Goal: Information Seeking & Learning: Learn about a topic

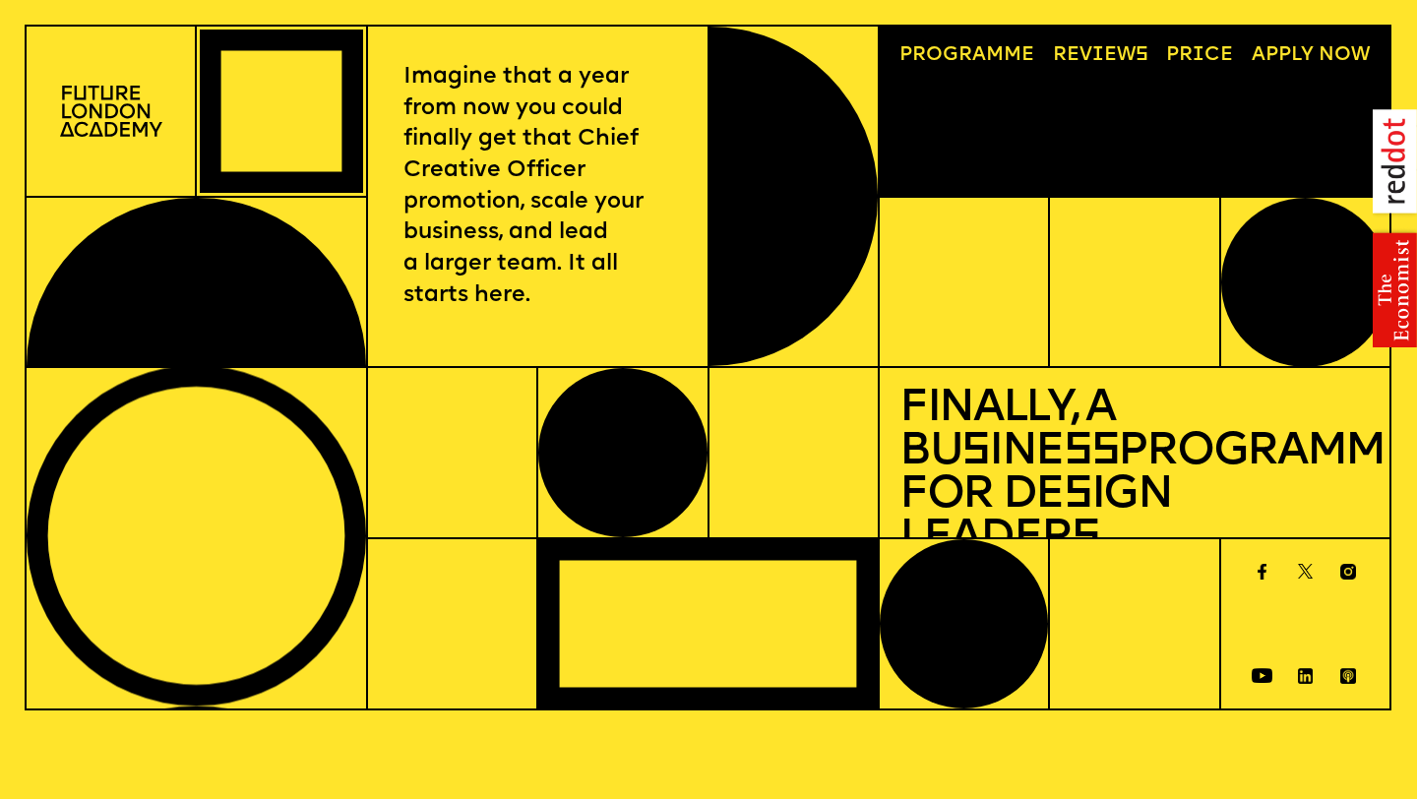
click at [929, 57] on link "Progr a mme" at bounding box center [967, 55] width 155 height 39
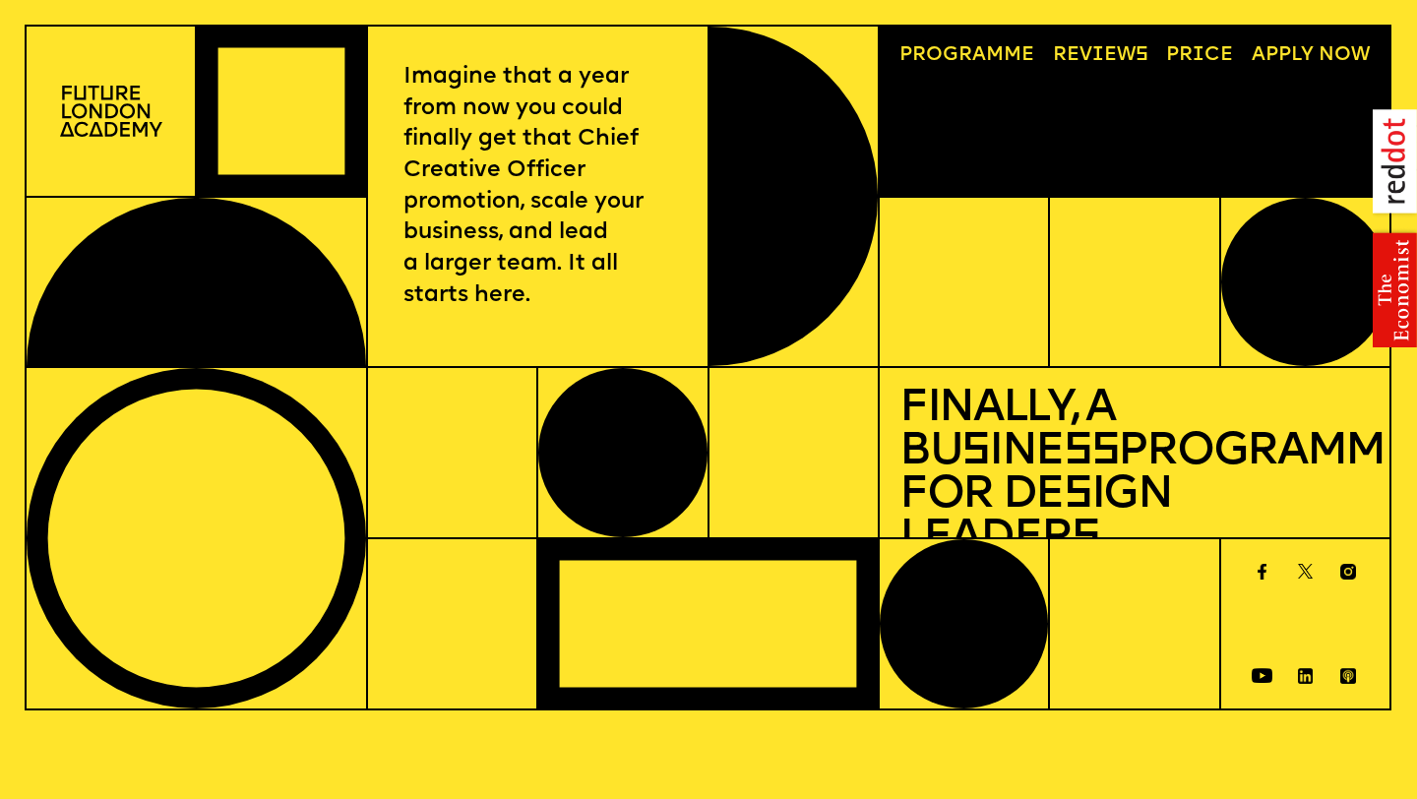
click at [1009, 59] on link "Progr a mme" at bounding box center [967, 55] width 155 height 39
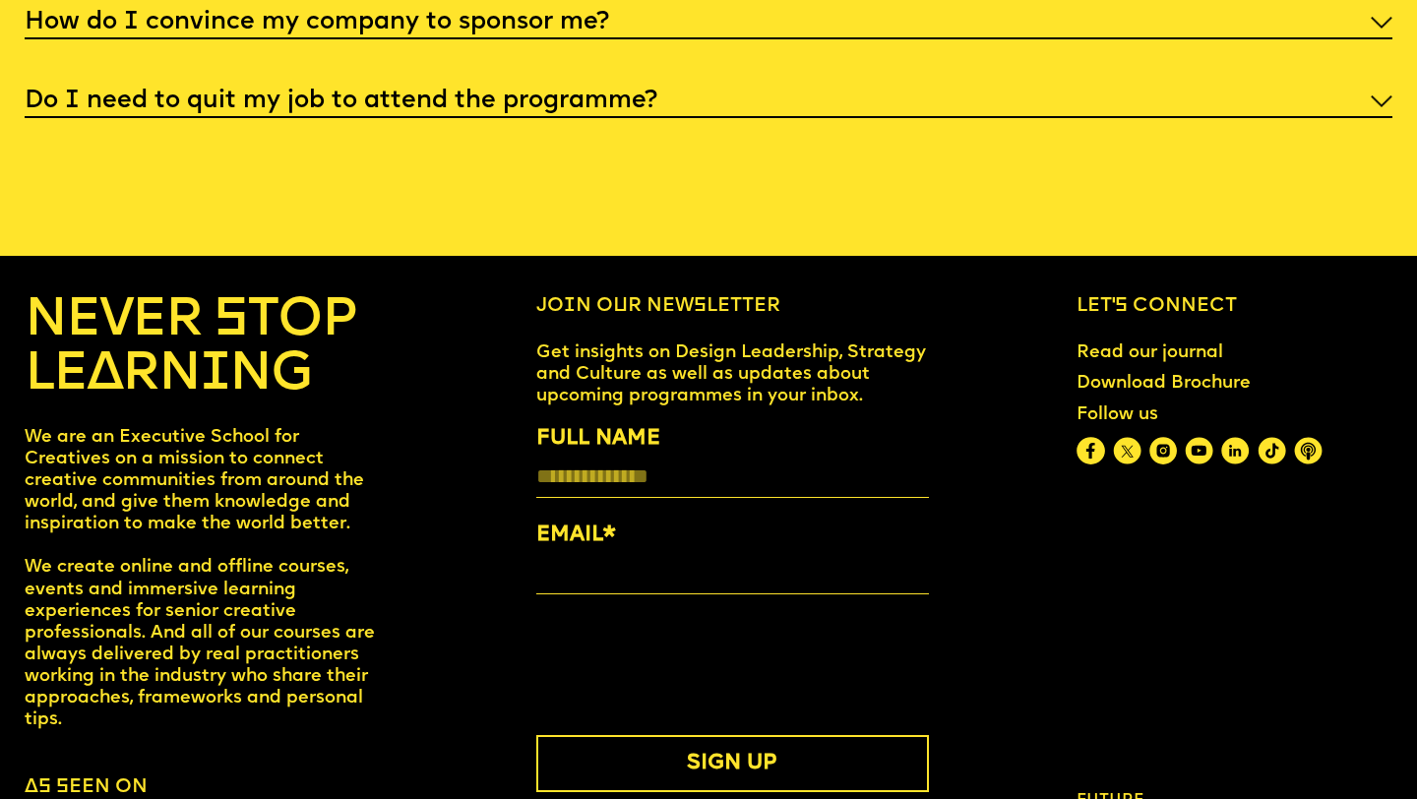
scroll to position [7842, 0]
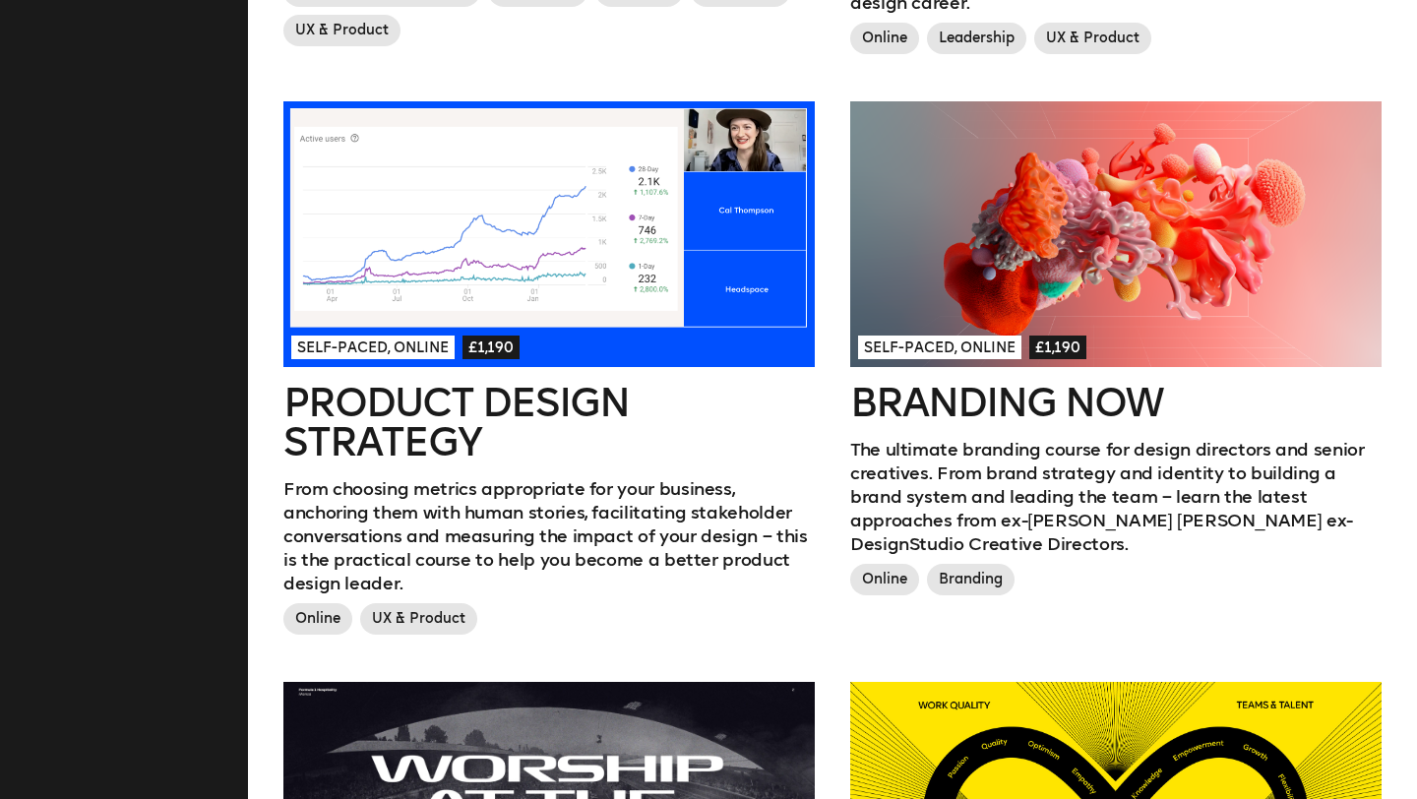
scroll to position [1038, 0]
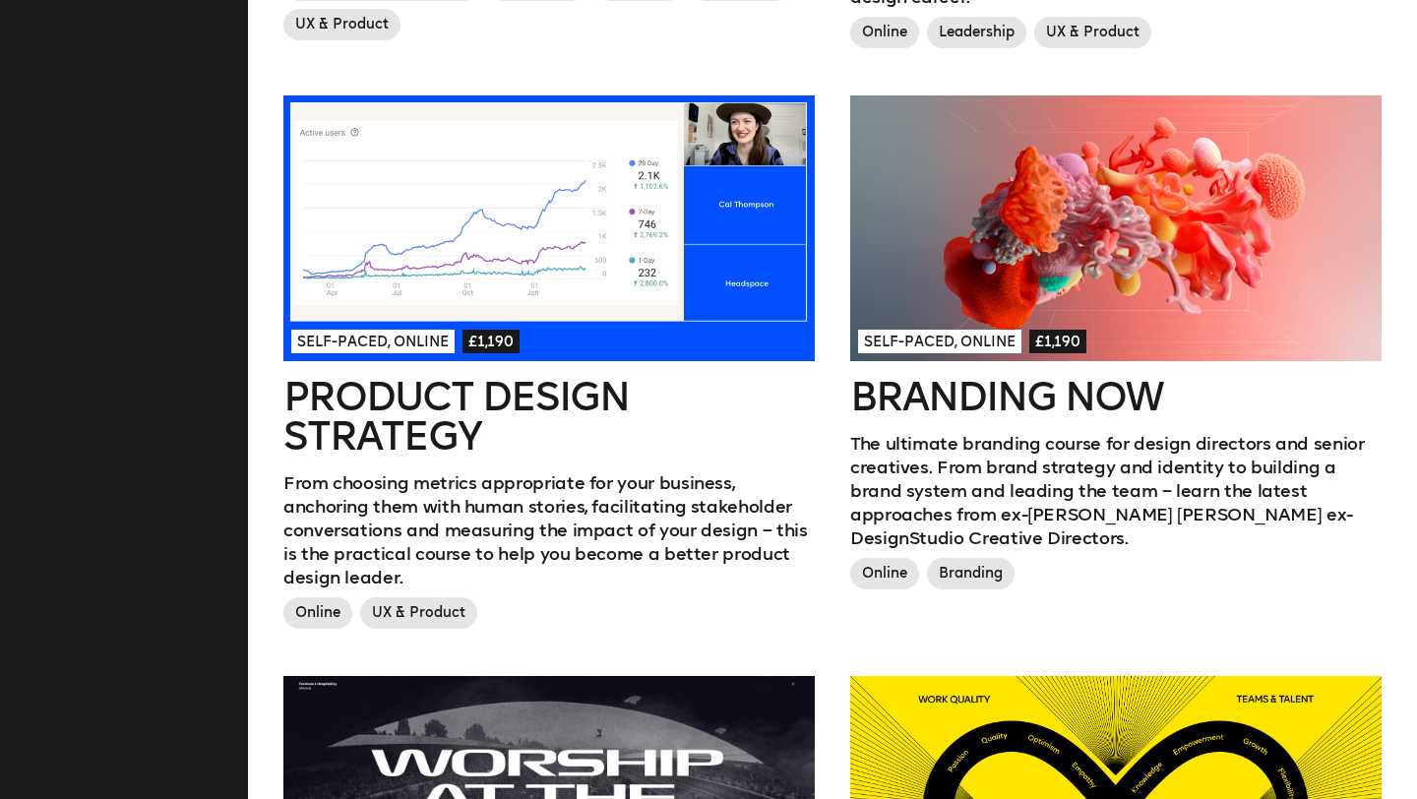
click at [366, 411] on h2 "Product Design Strategy" at bounding box center [548, 416] width 531 height 79
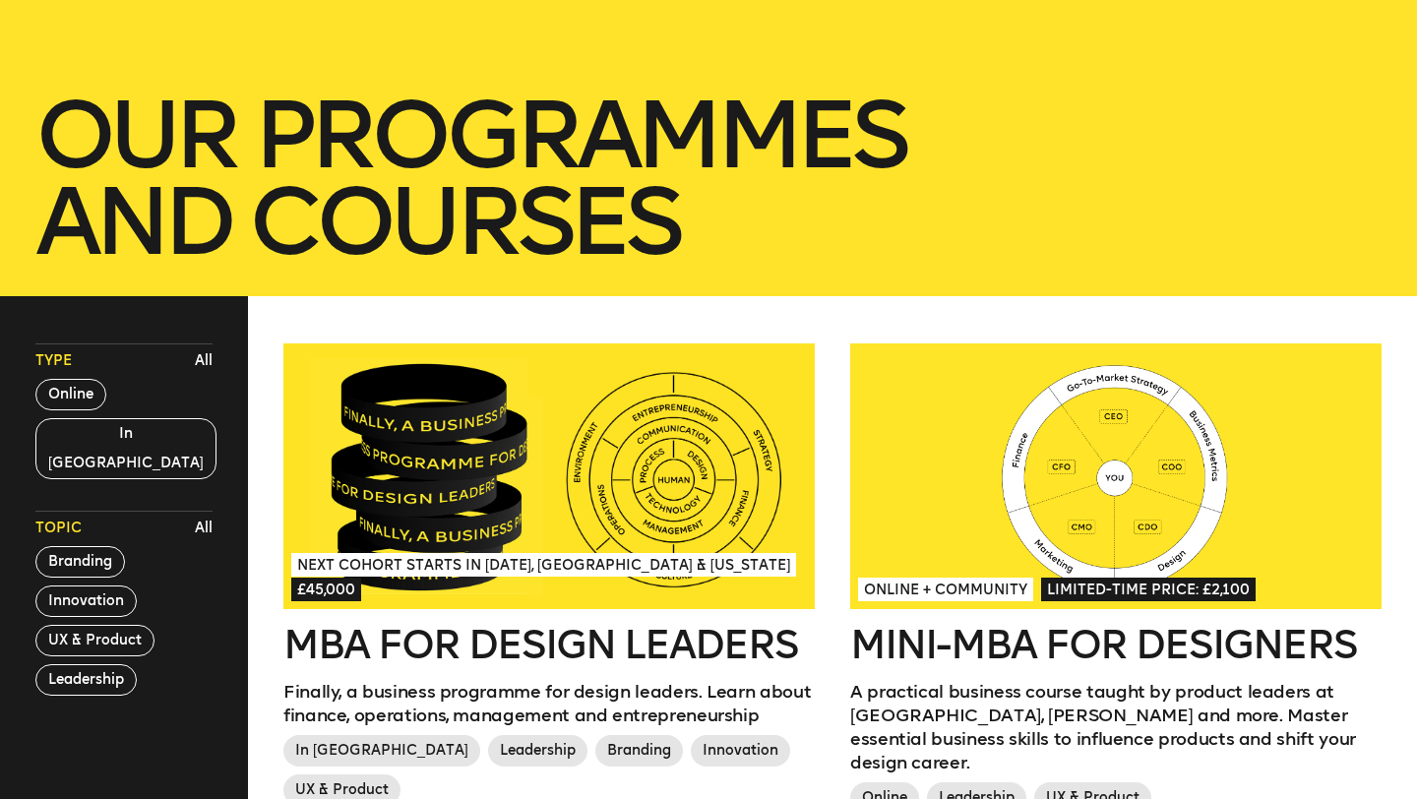
scroll to position [359, 0]
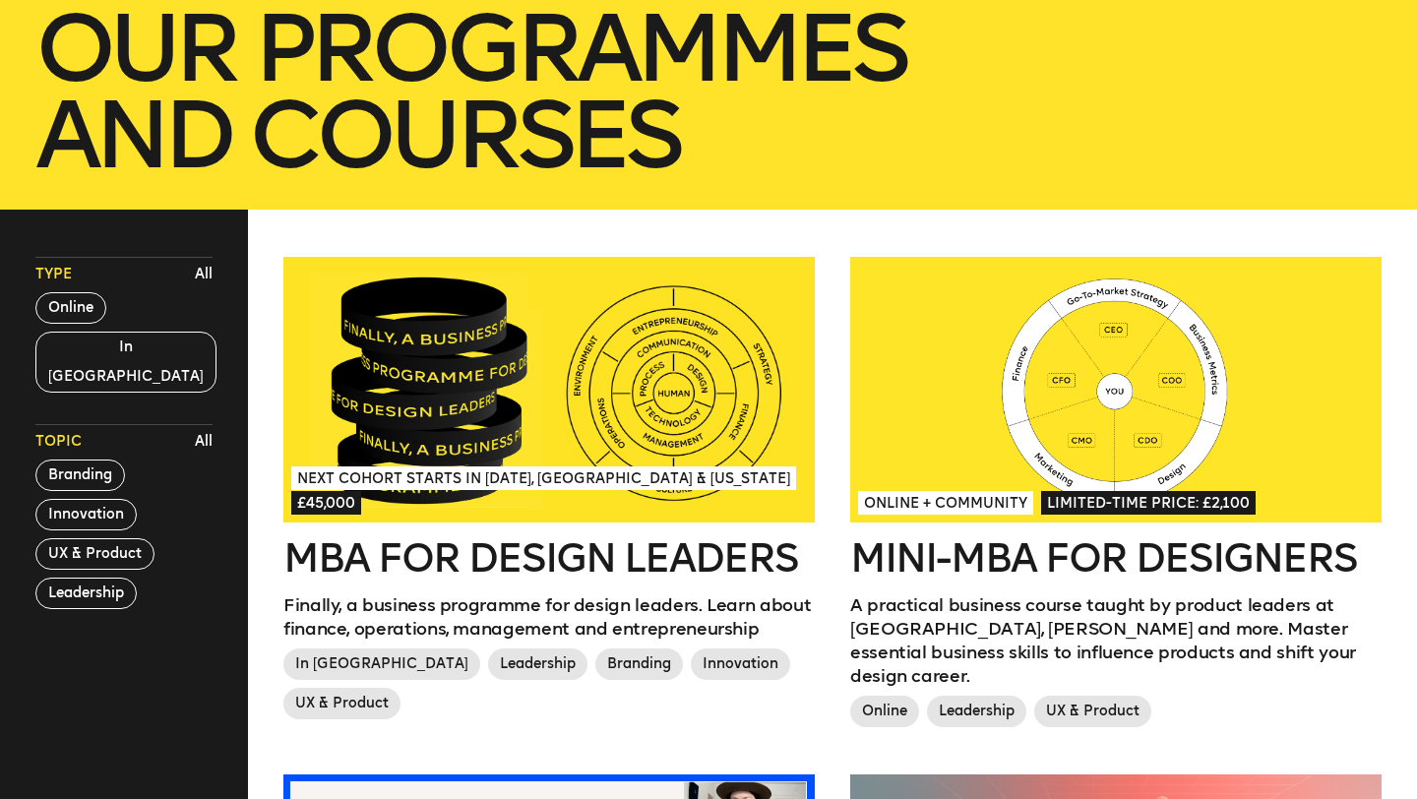
click at [547, 543] on h2 "MBA for Design Leaders" at bounding box center [548, 557] width 531 height 39
click at [80, 310] on button "Online" at bounding box center [70, 307] width 71 height 31
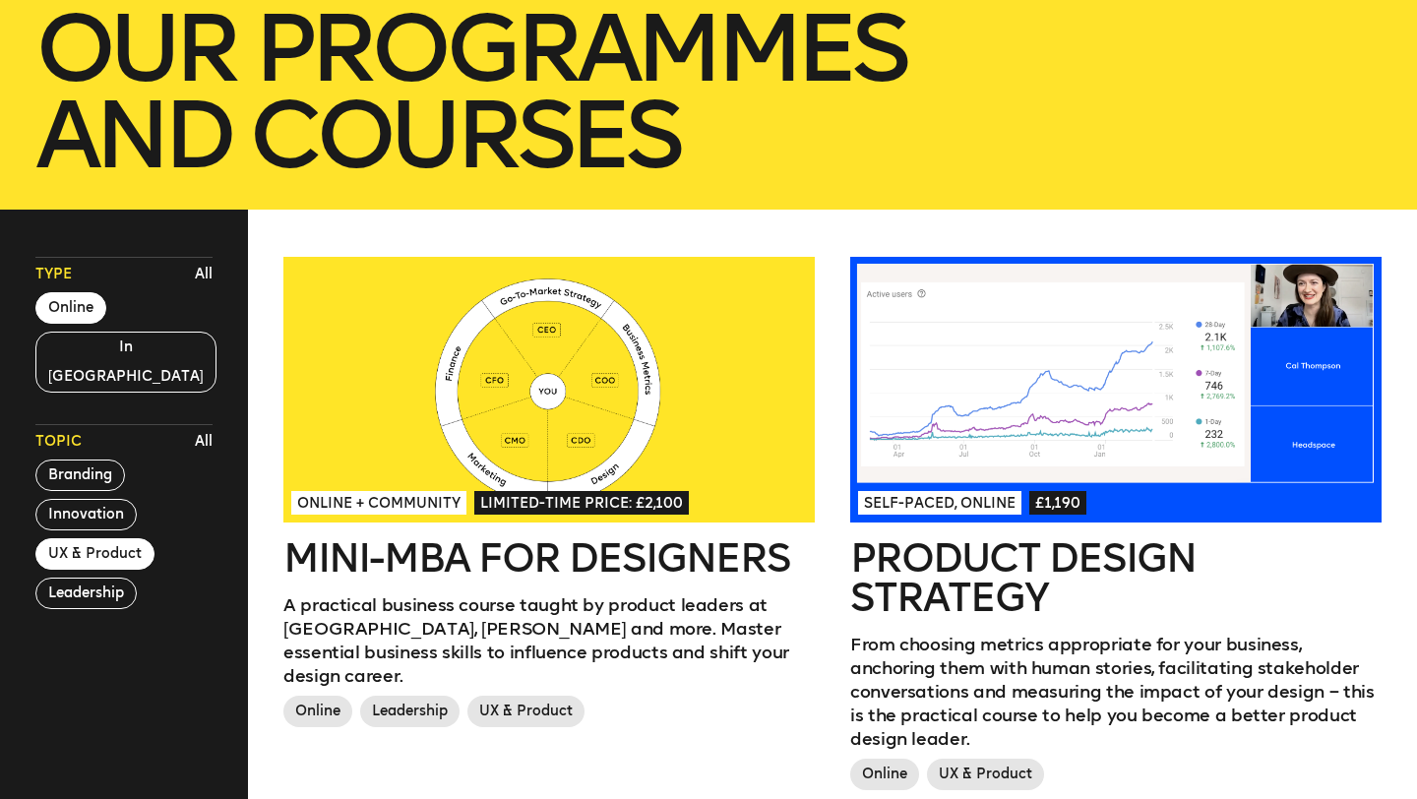
click at [93, 538] on button "UX & Product" at bounding box center [94, 553] width 119 height 31
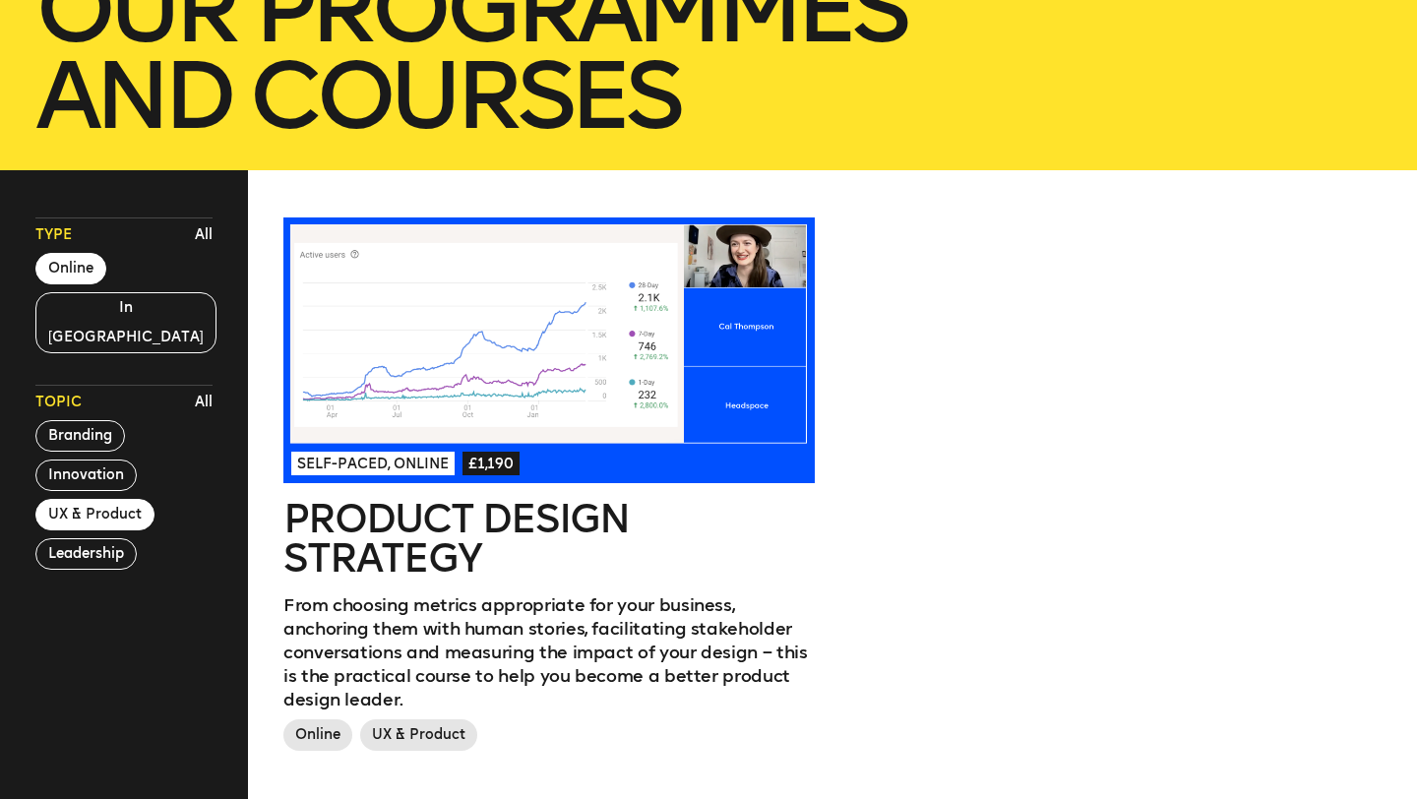
scroll to position [394, 0]
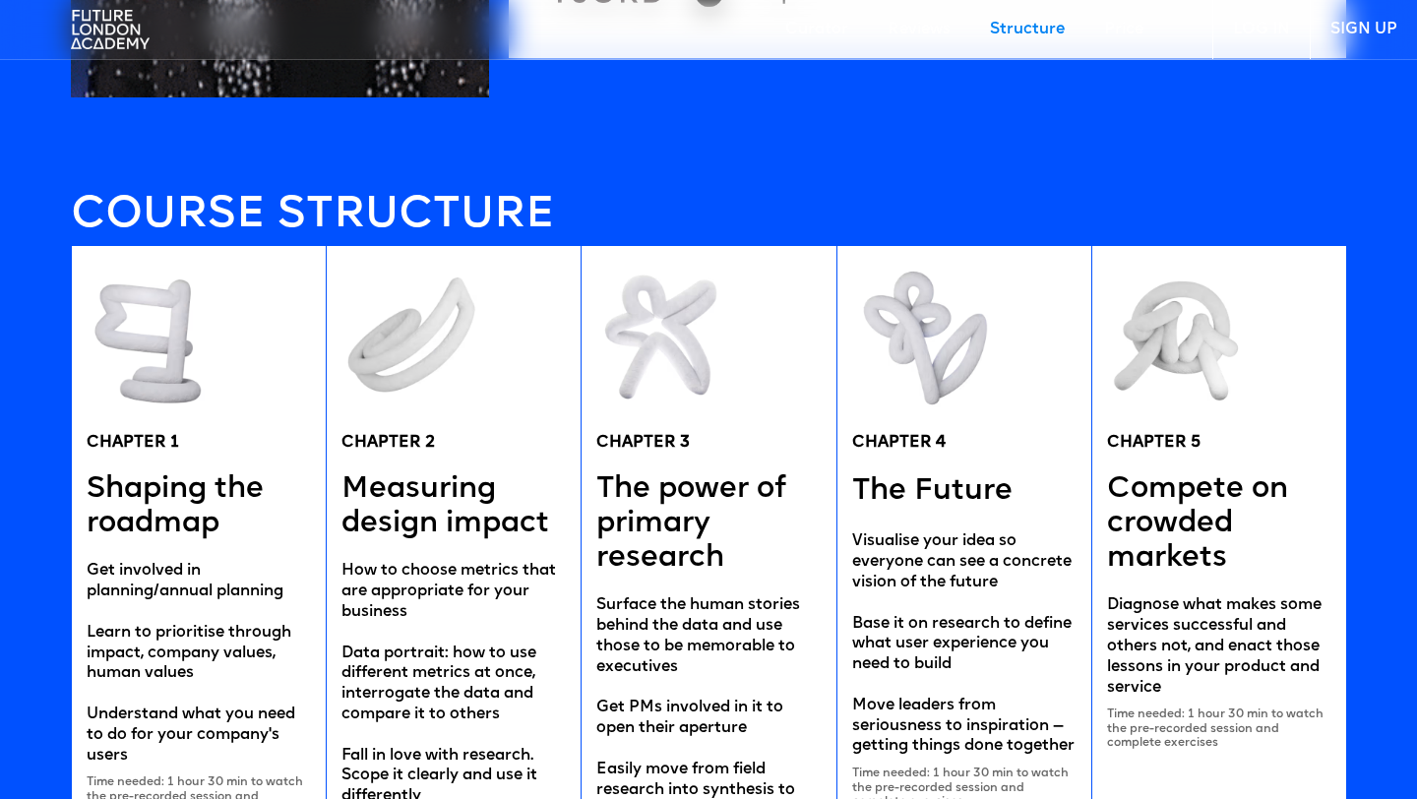
scroll to position [3668, 0]
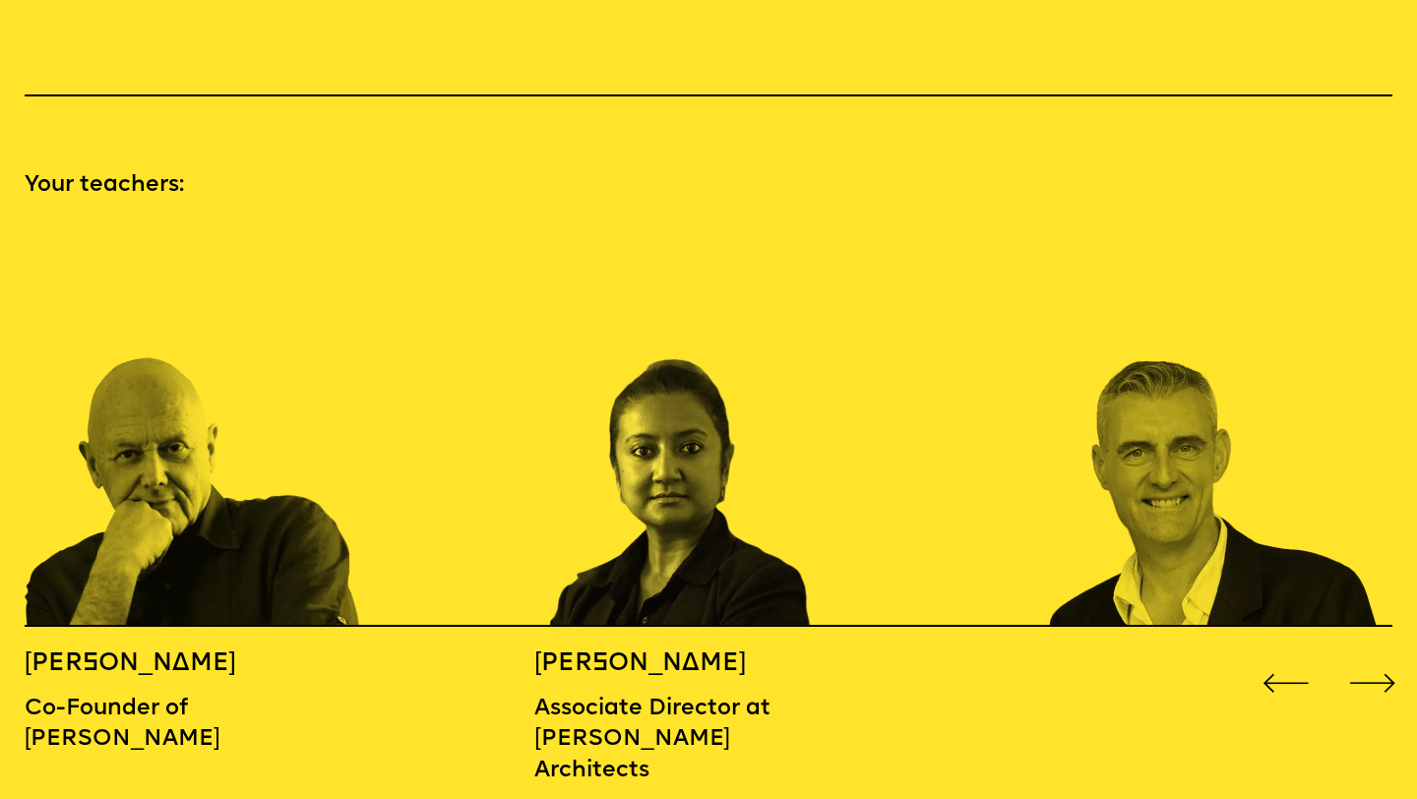
scroll to position [2007, 0]
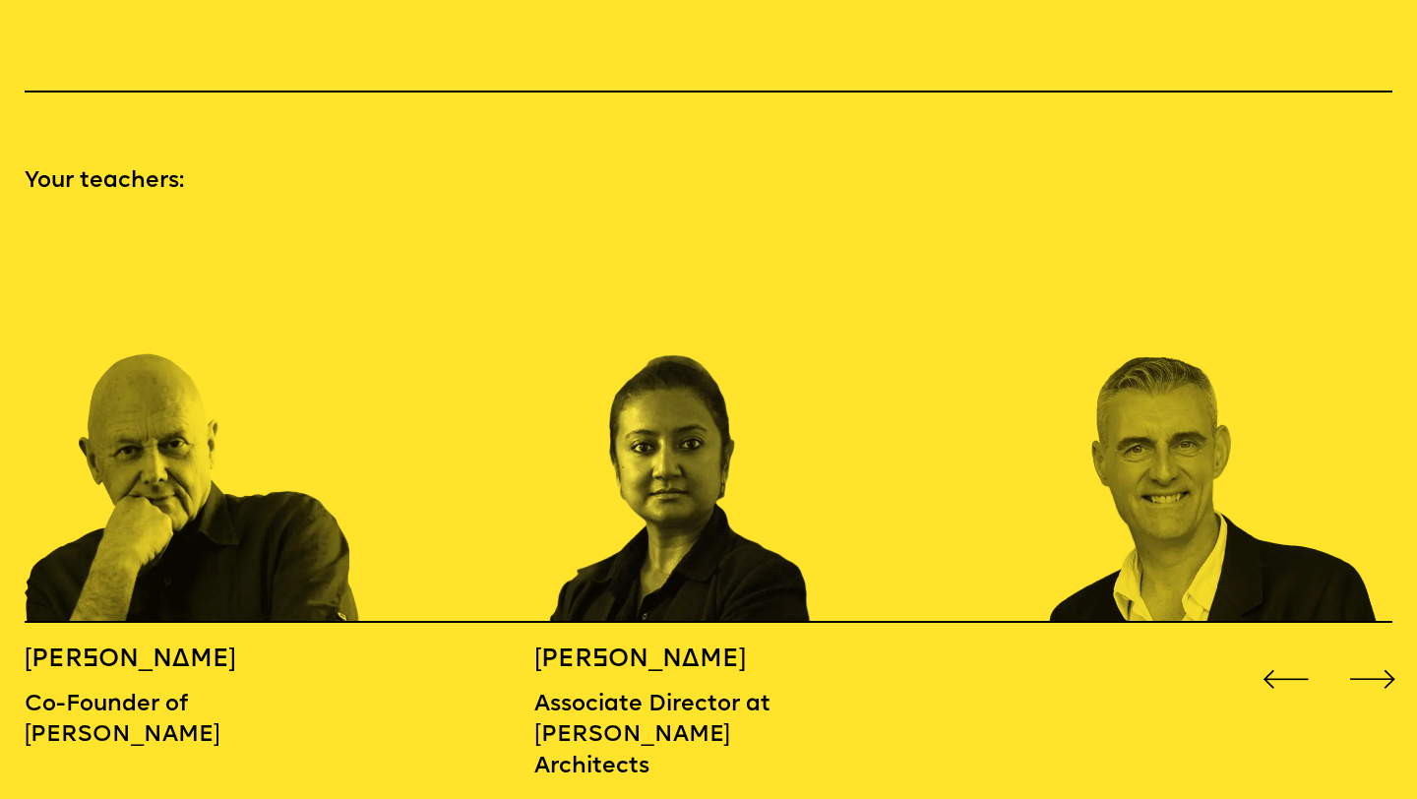
click at [1381, 652] on div "Next slide" at bounding box center [1372, 680] width 57 height 57
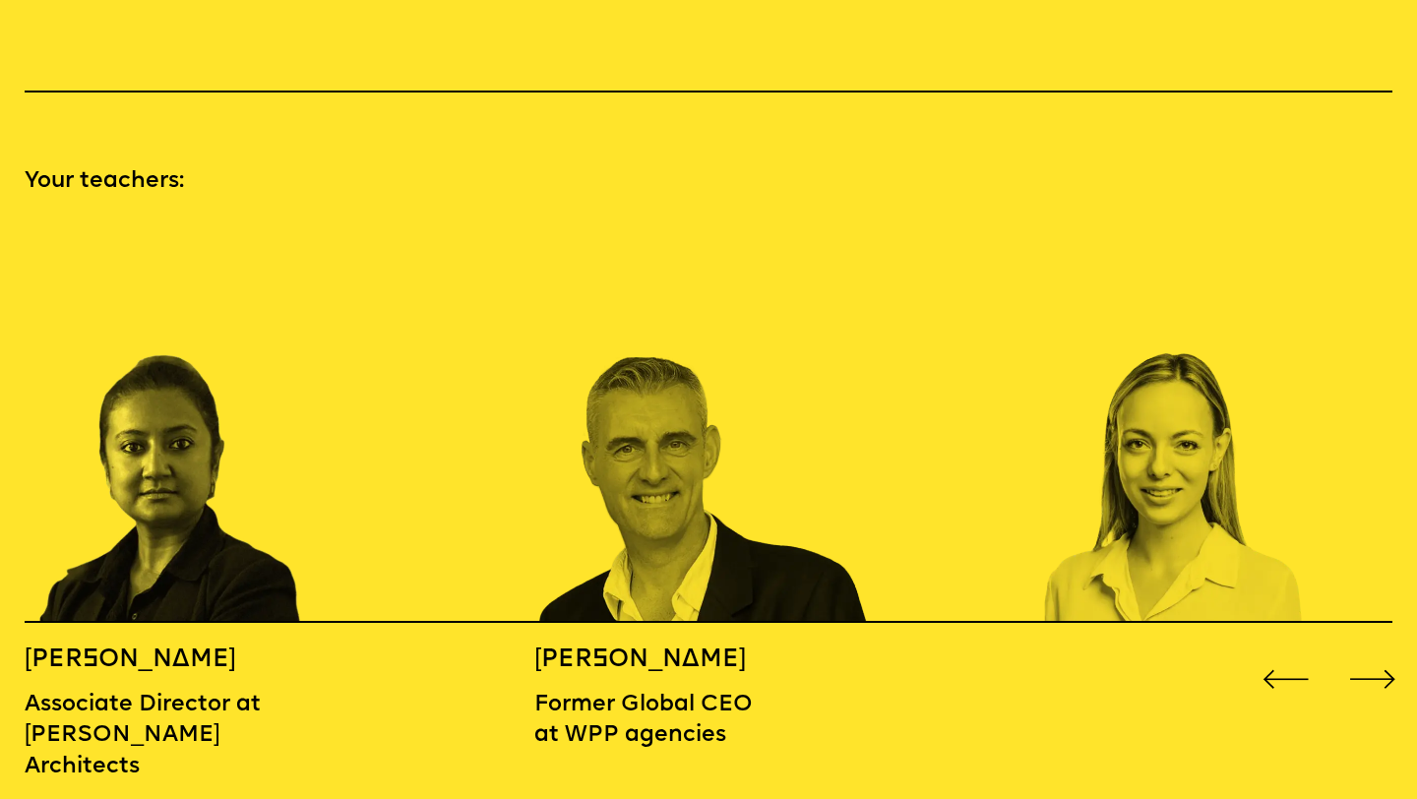
click at [1381, 652] on div "Next slide" at bounding box center [1372, 680] width 57 height 57
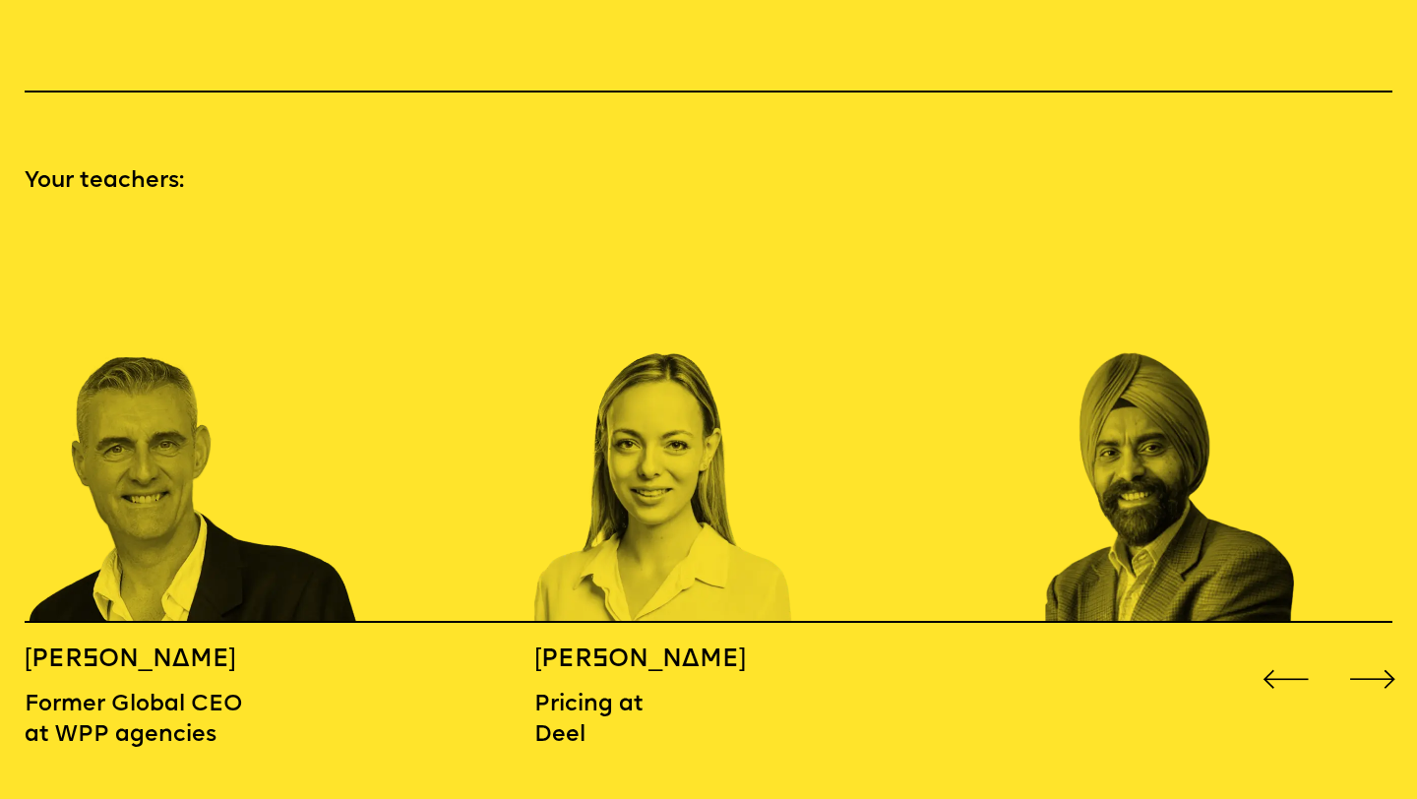
click at [1381, 652] on div "Next slide" at bounding box center [1372, 680] width 57 height 57
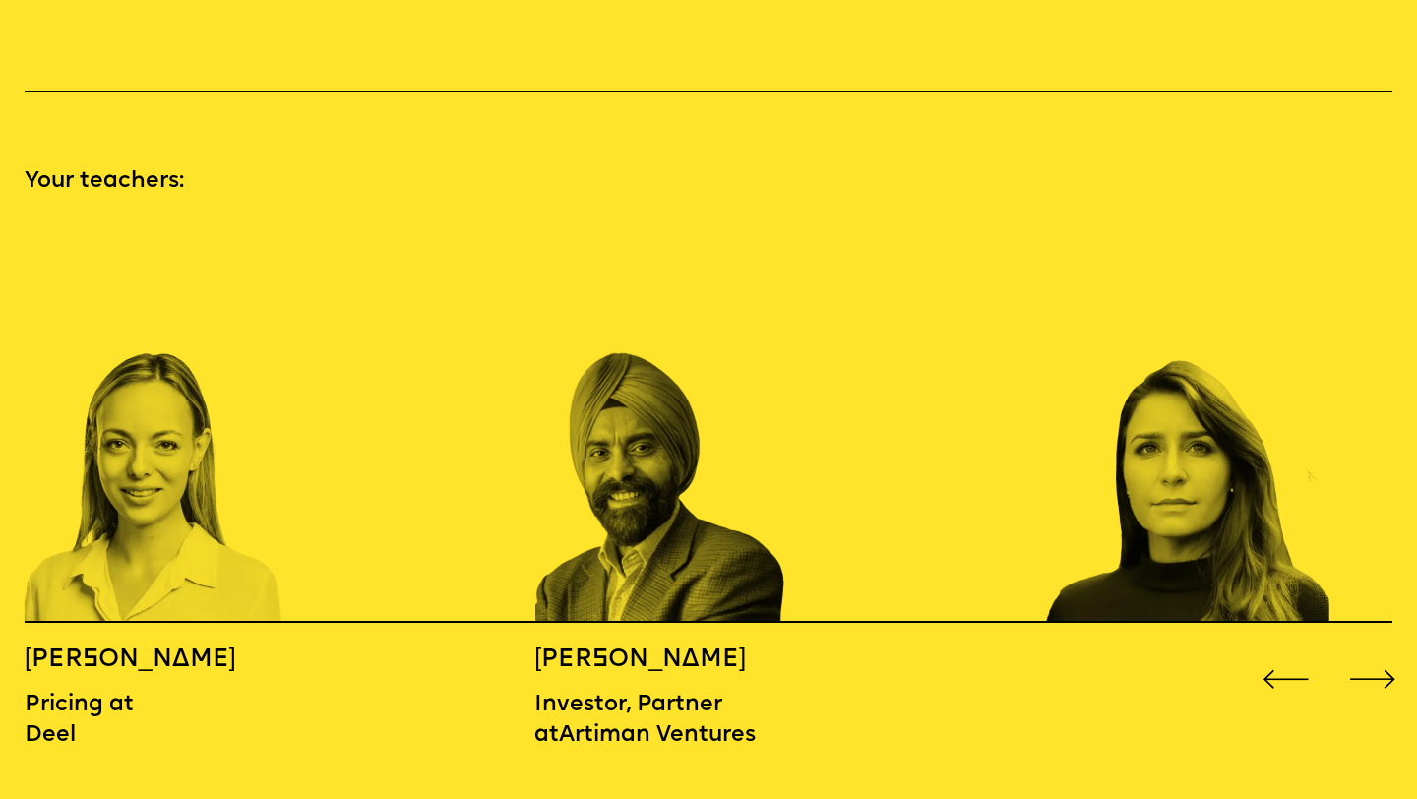
click at [1381, 652] on div "Next slide" at bounding box center [1372, 680] width 57 height 57
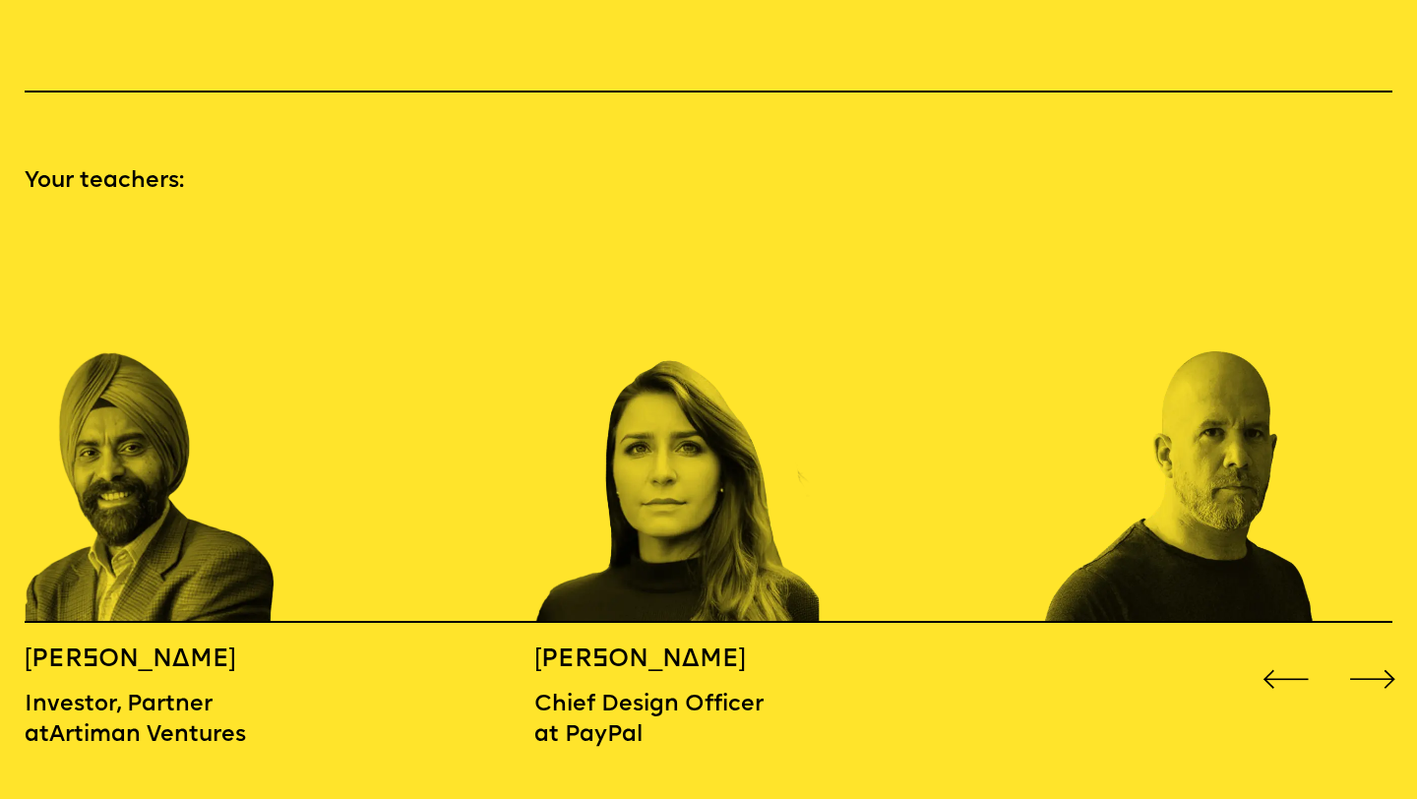
click at [1381, 652] on div "Next slide" at bounding box center [1372, 680] width 57 height 57
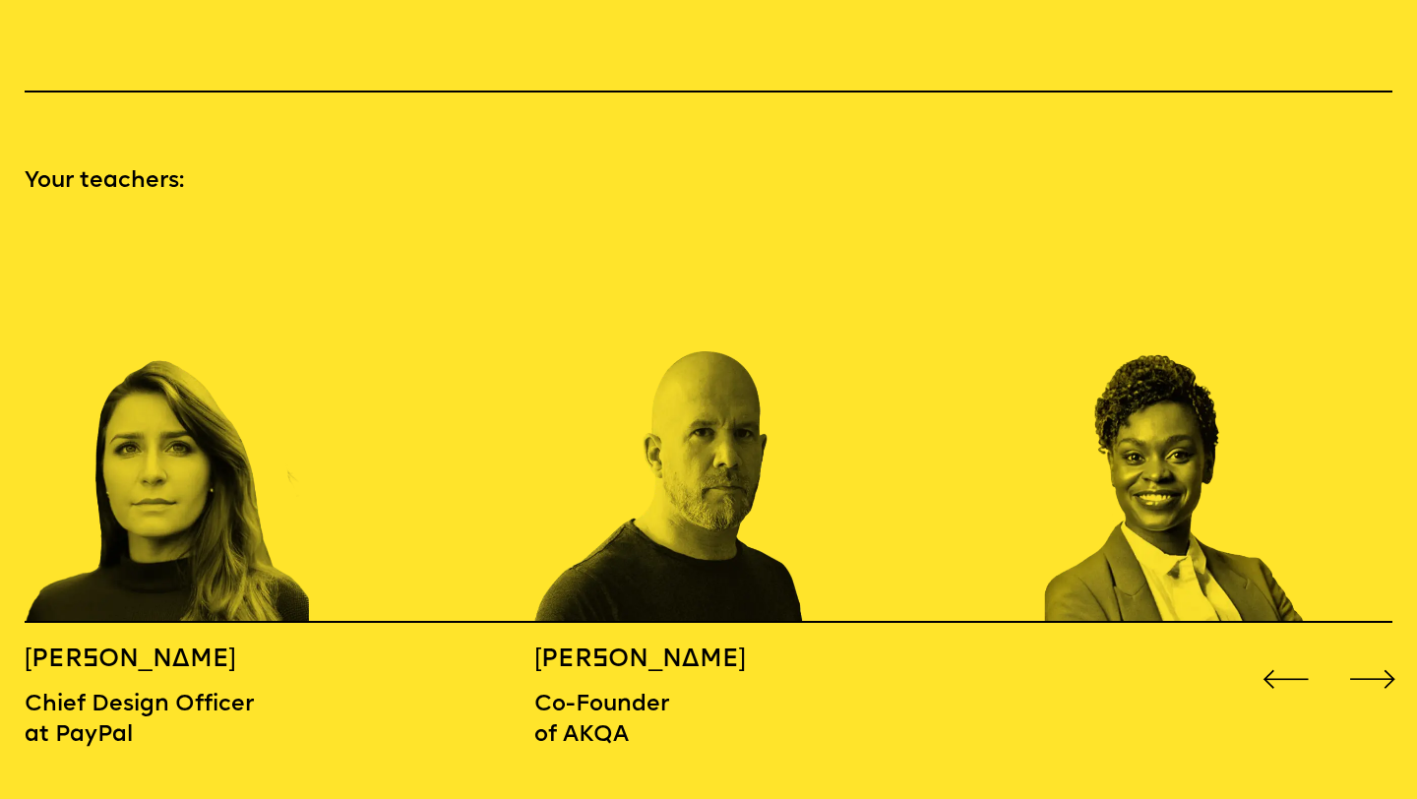
click at [1381, 652] on div "Next slide" at bounding box center [1372, 680] width 57 height 57
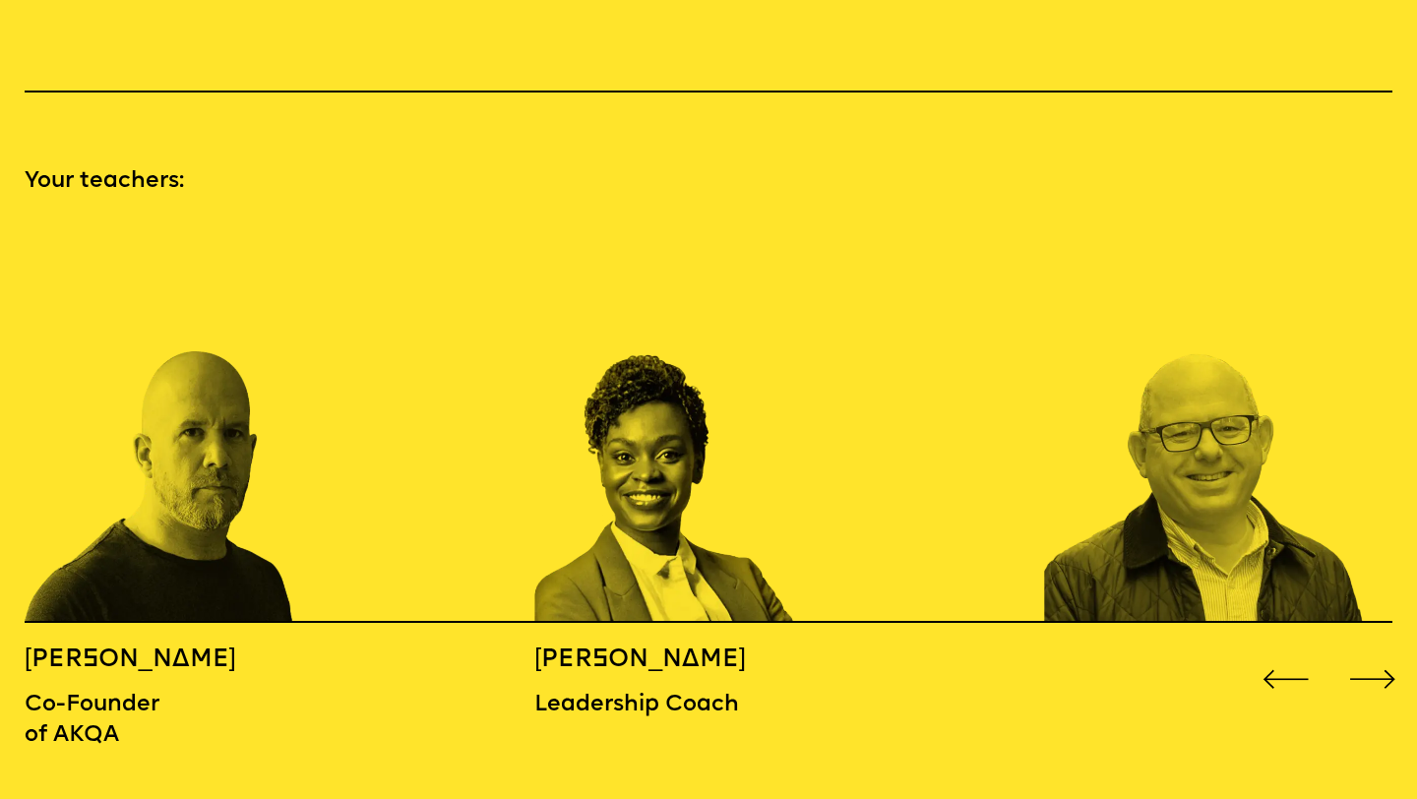
click at [1381, 652] on div "Next slide" at bounding box center [1372, 680] width 57 height 57
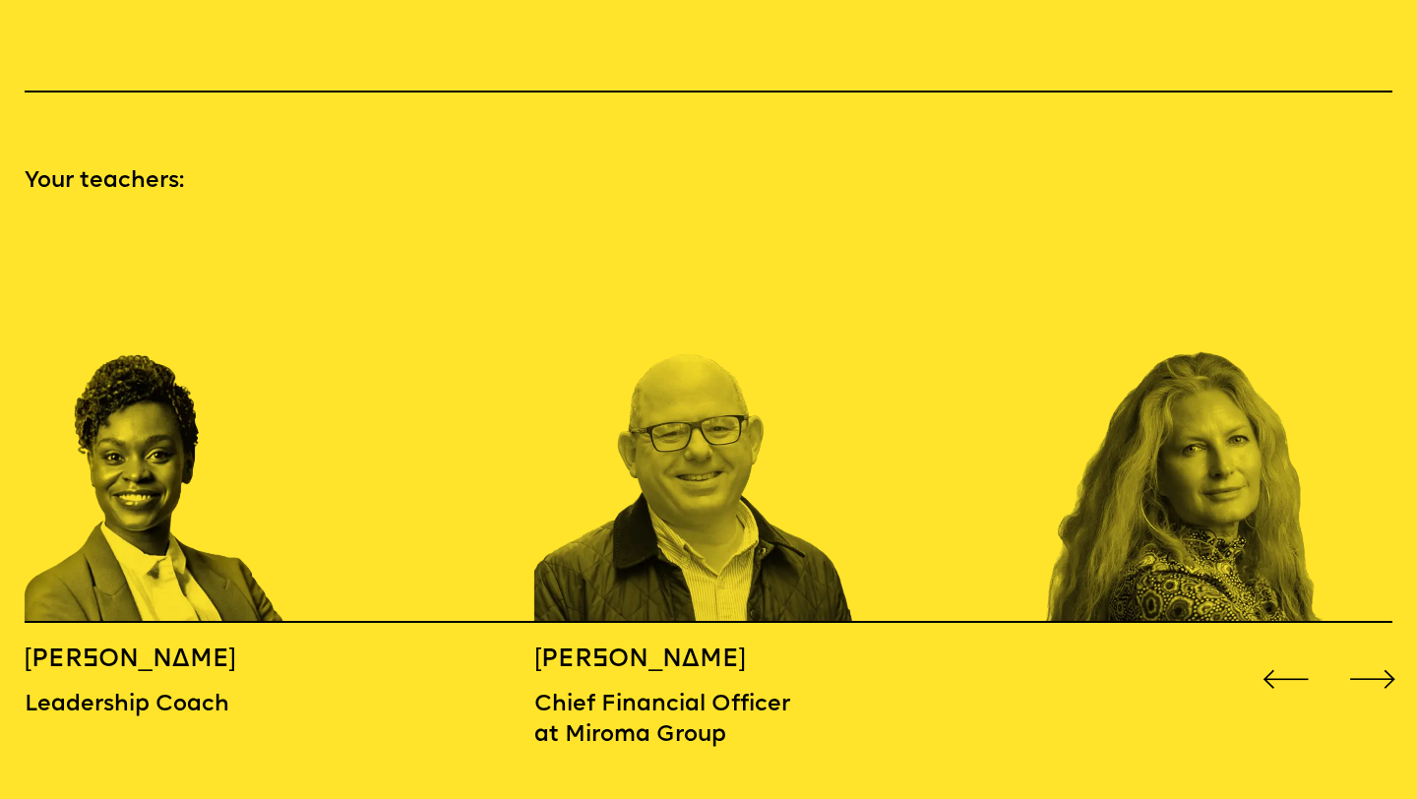
click at [1381, 652] on div "Next slide" at bounding box center [1372, 680] width 57 height 57
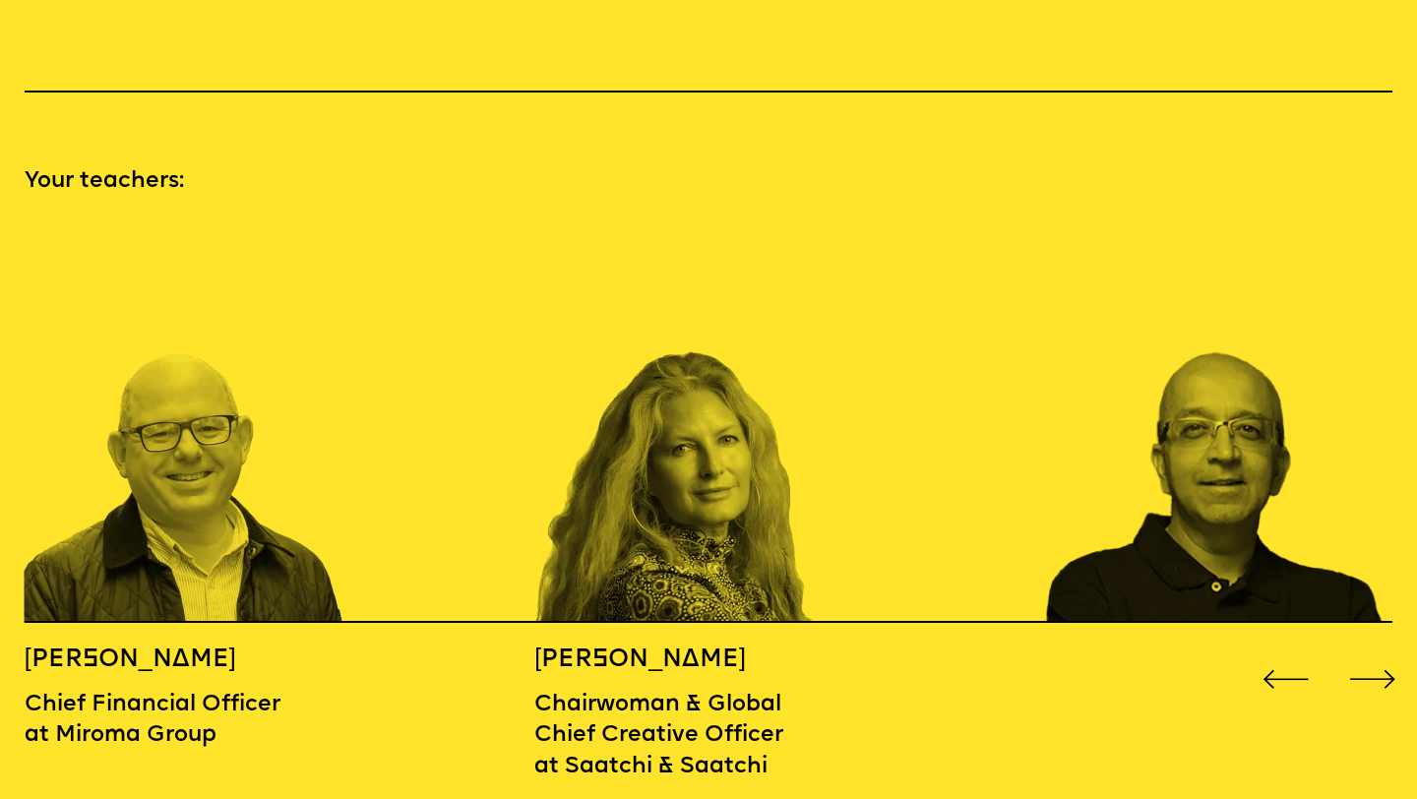
click at [1381, 652] on div "Next slide" at bounding box center [1372, 680] width 57 height 57
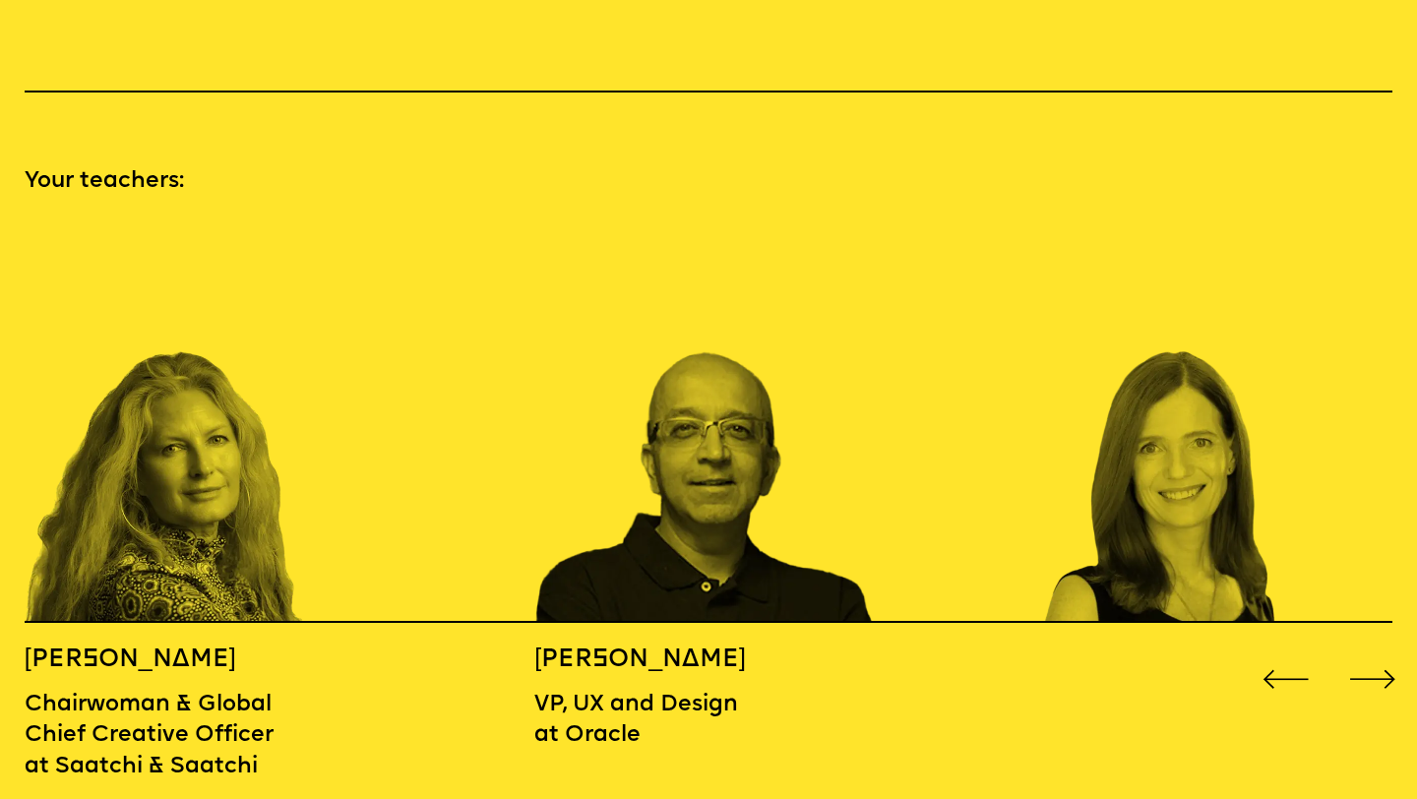
click at [1381, 652] on div "Next slide" at bounding box center [1372, 680] width 57 height 57
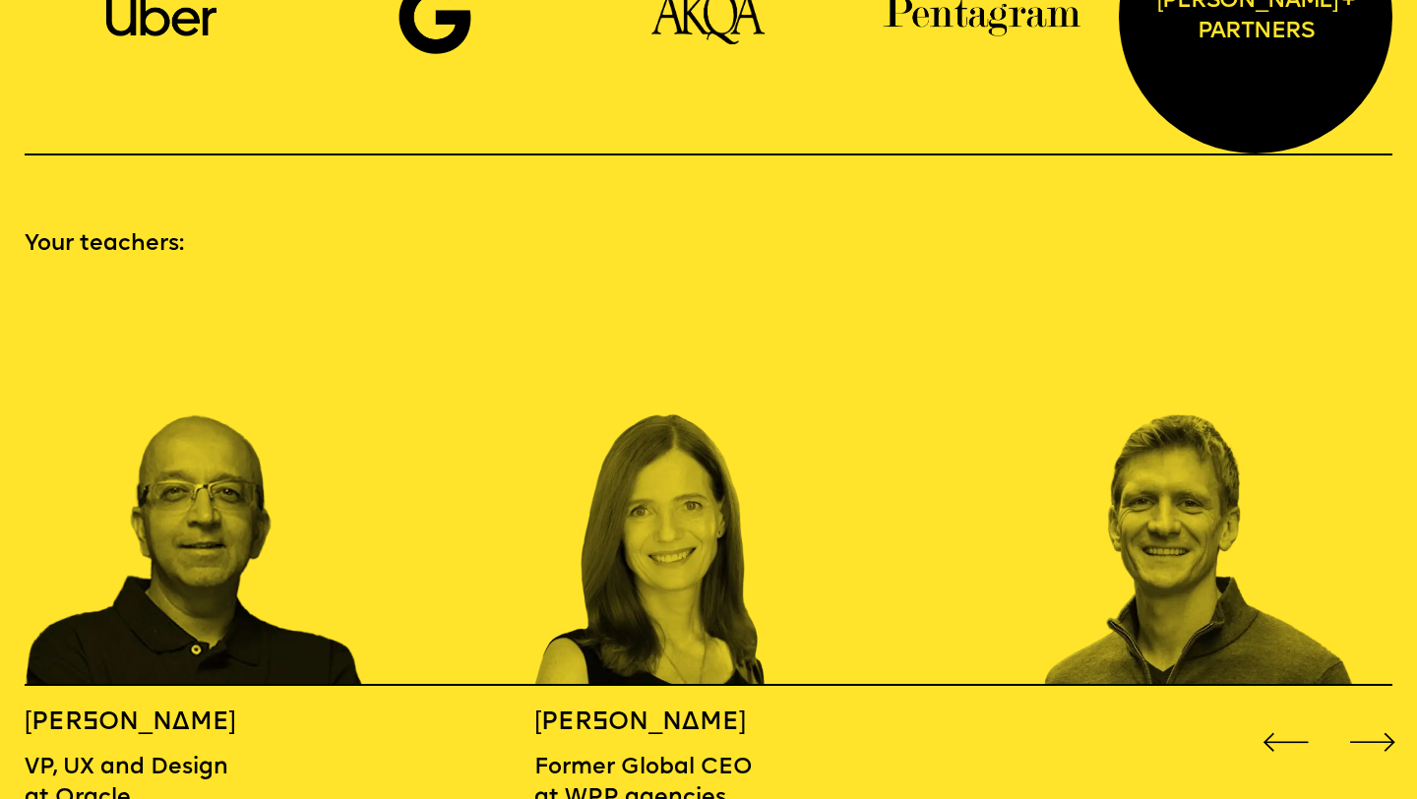
scroll to position [1945, 0]
